Goal: Information Seeking & Learning: Learn about a topic

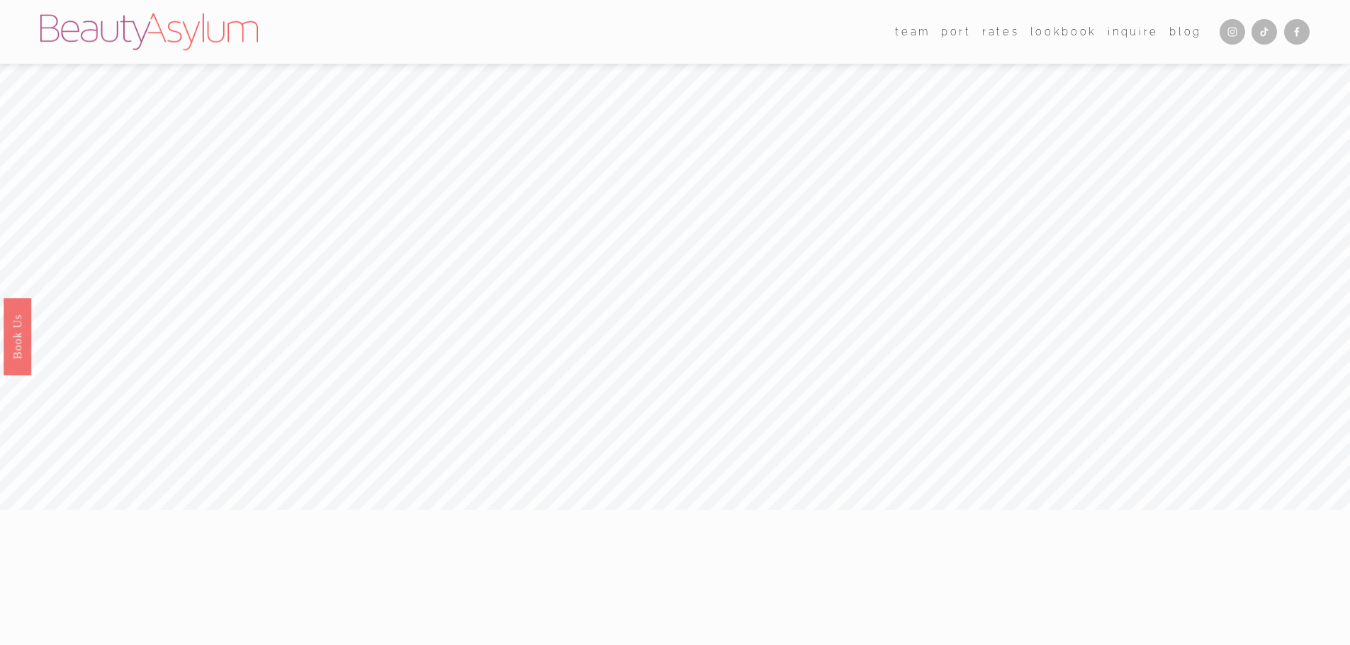
click at [1005, 29] on link "Rates" at bounding box center [1000, 31] width 37 height 21
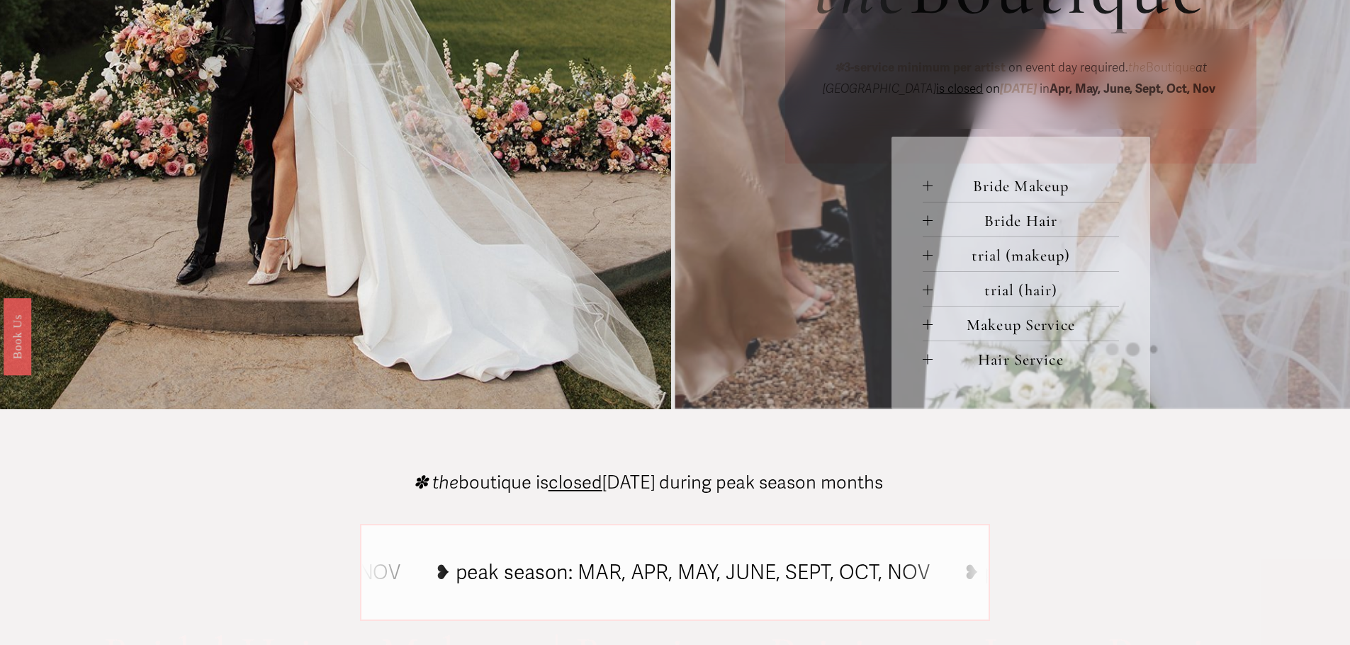
scroll to position [456, 0]
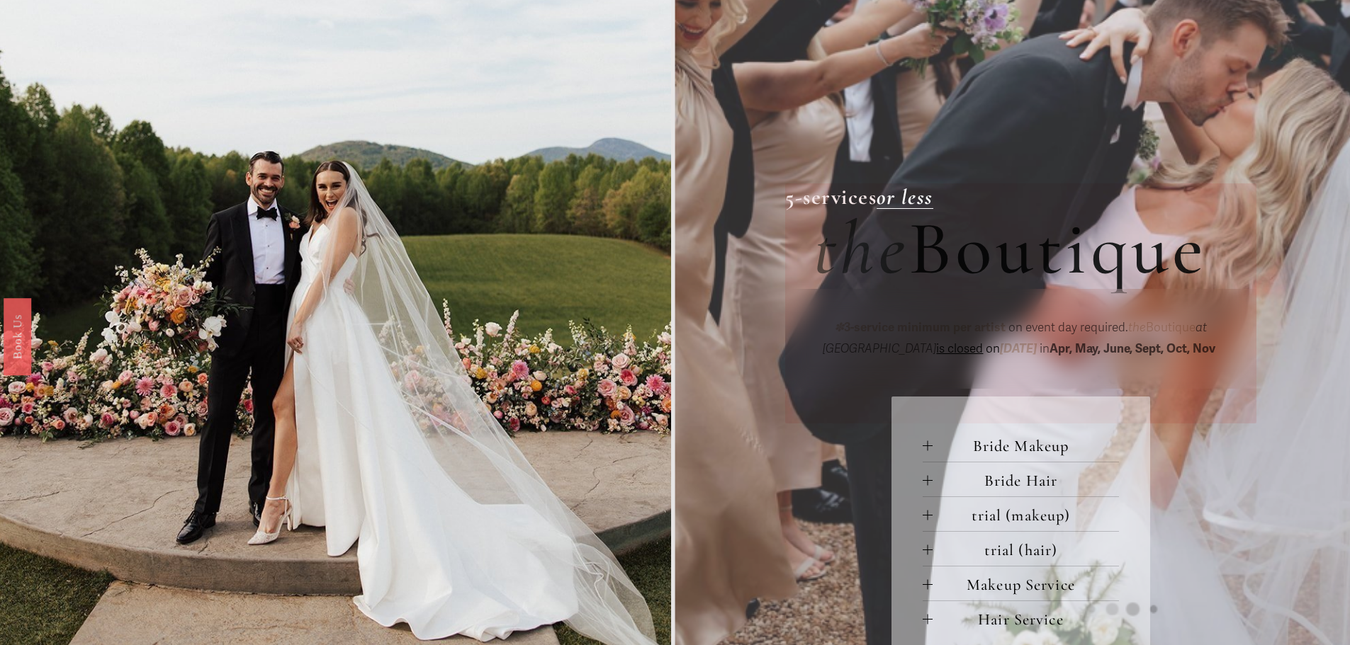
click at [927, 444] on button "Bride Makeup" at bounding box center [1021, 445] width 196 height 34
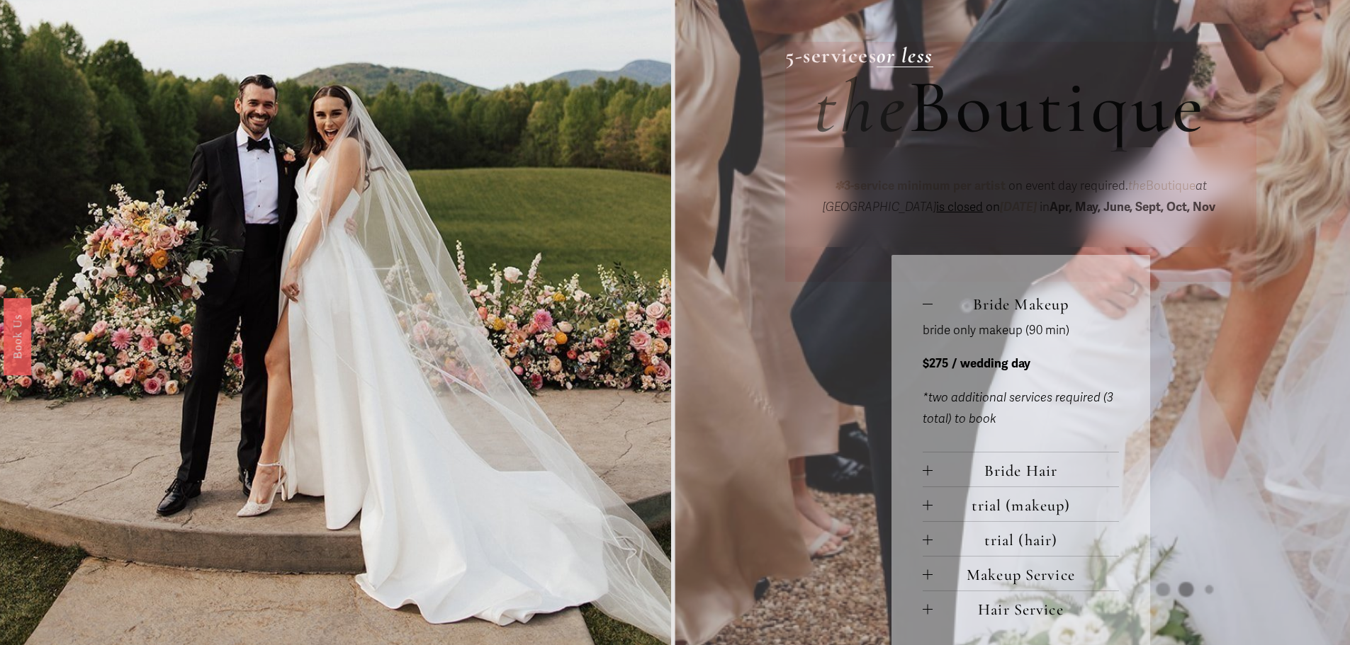
scroll to position [668, 0]
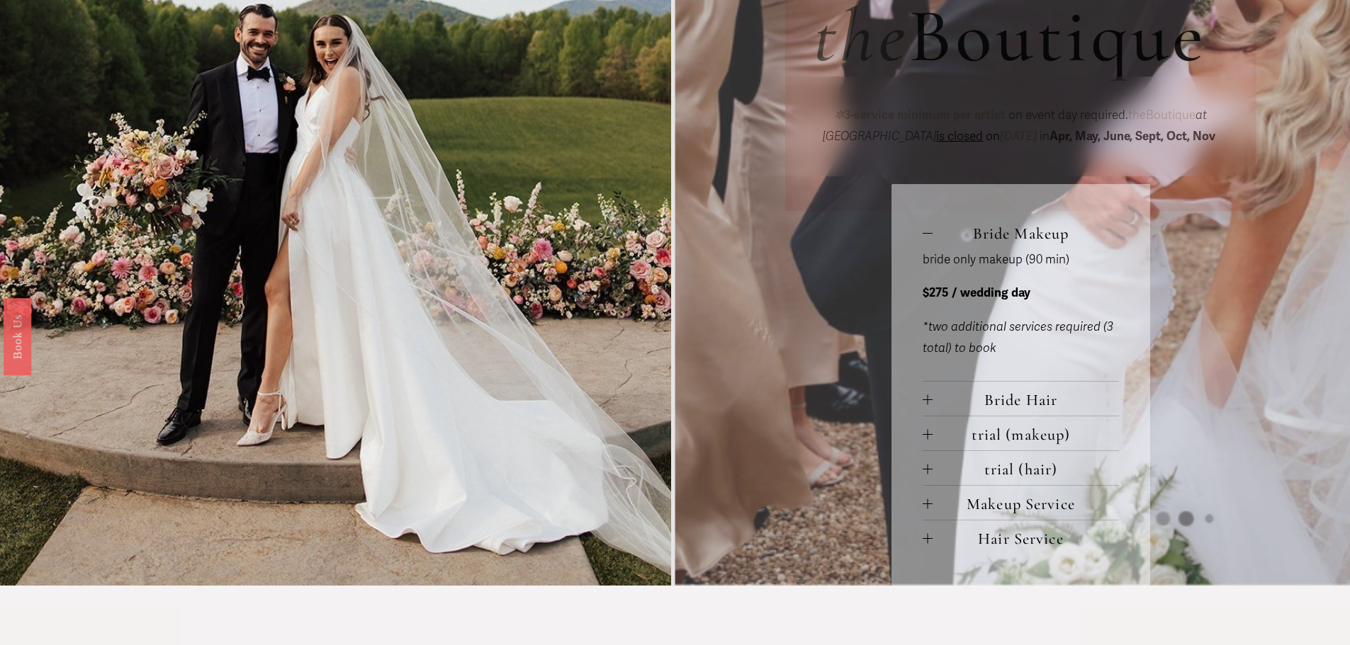
click at [925, 436] on div at bounding box center [928, 434] width 10 height 10
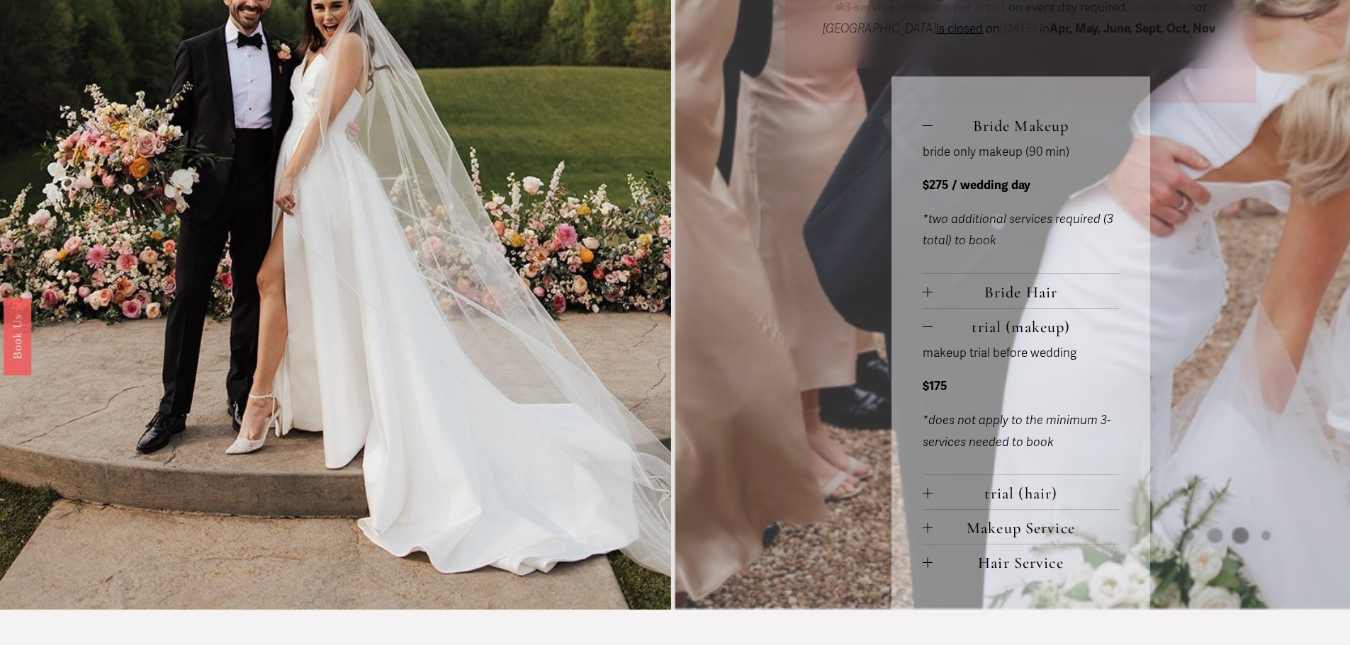
scroll to position [810, 0]
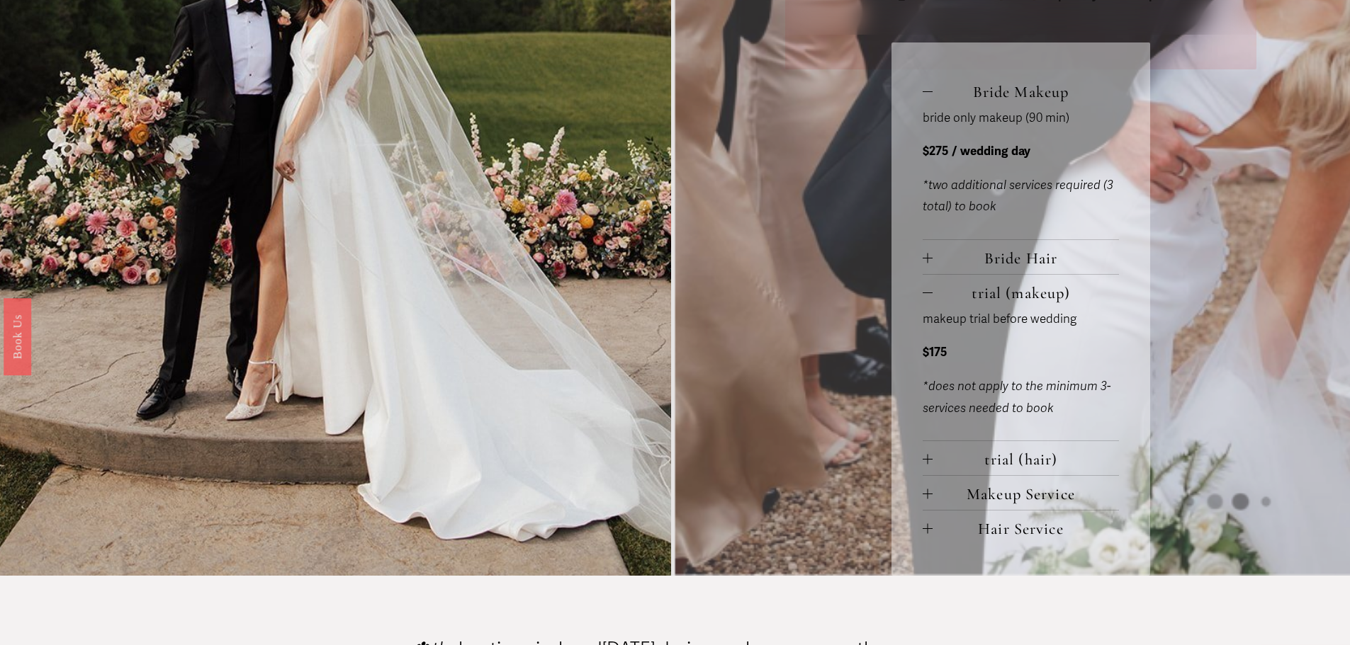
click at [925, 269] on button "Bride Hair" at bounding box center [1021, 257] width 196 height 34
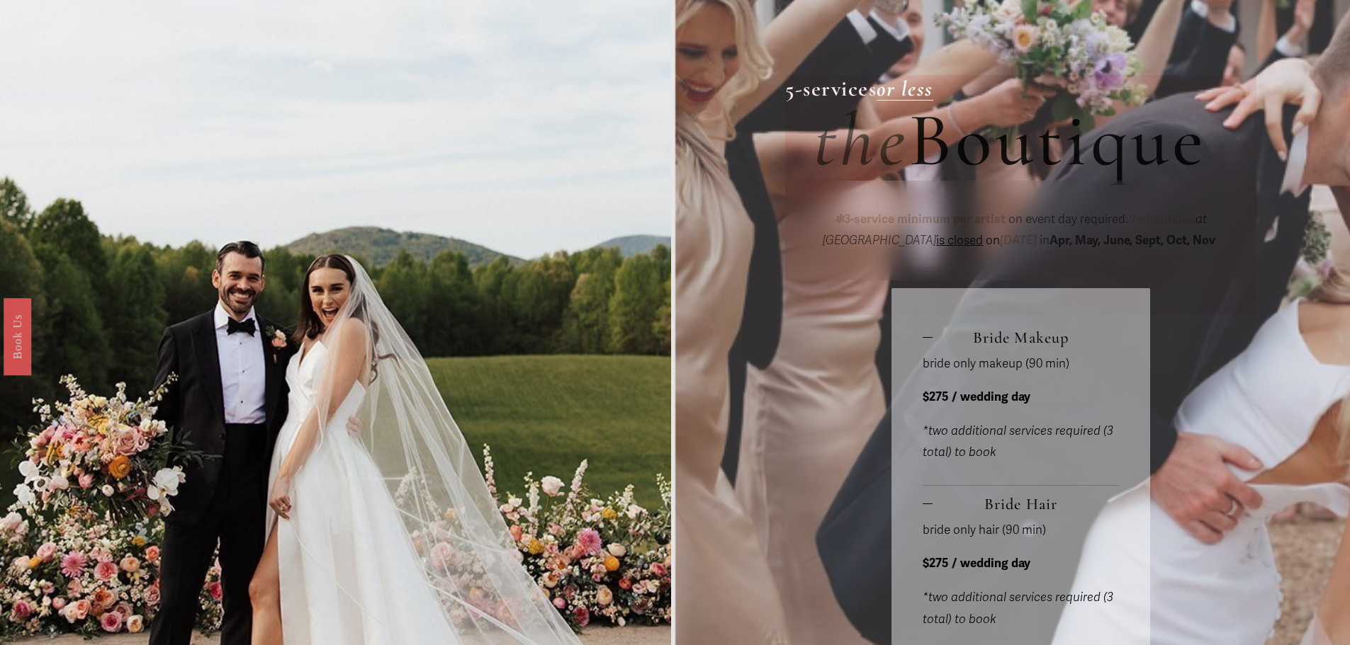
scroll to position [563, 0]
